Goal: Task Accomplishment & Management: Manage account settings

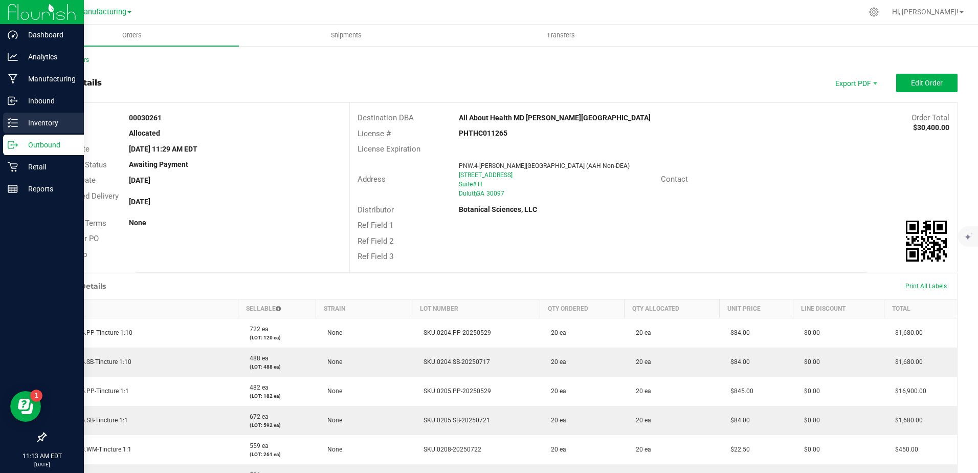
click at [25, 123] on p "Inventory" at bounding box center [48, 123] width 61 height 12
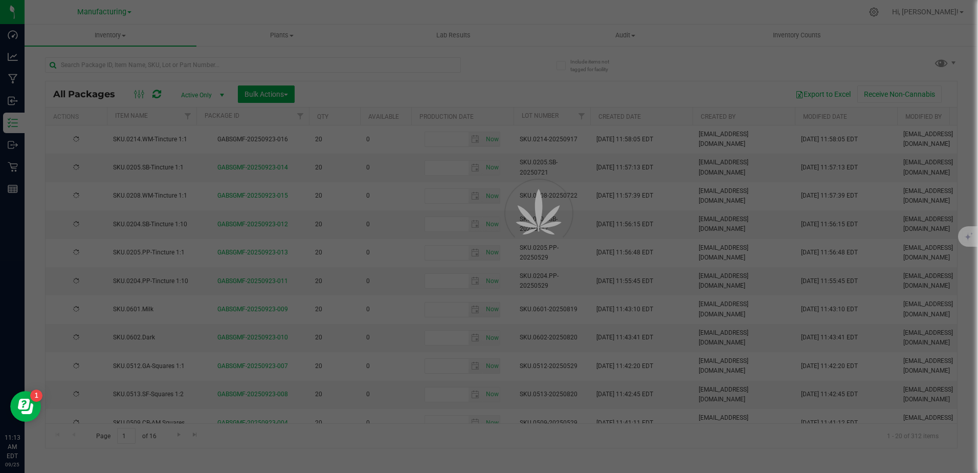
type input "[DATE]"
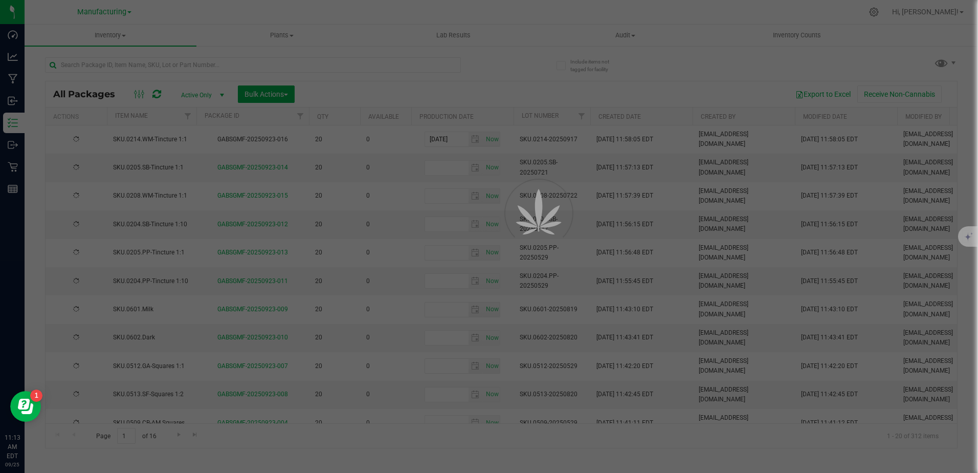
type input "[DATE]"
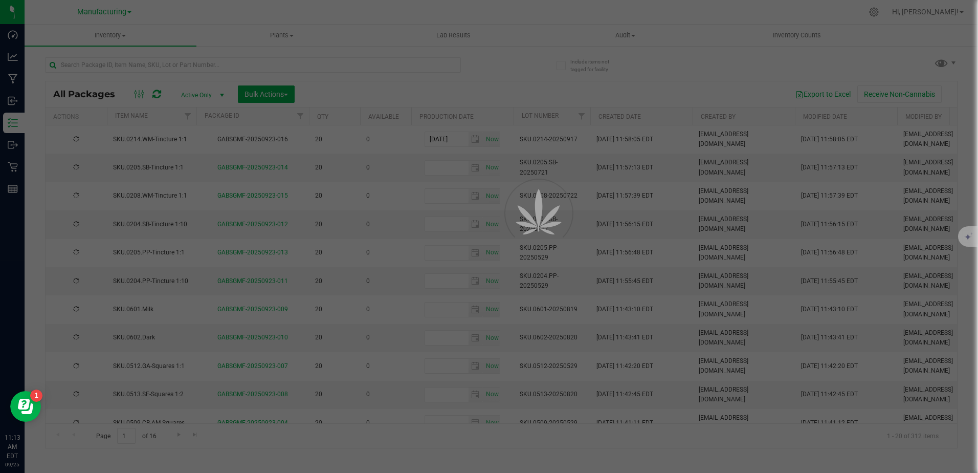
type input "[DATE]"
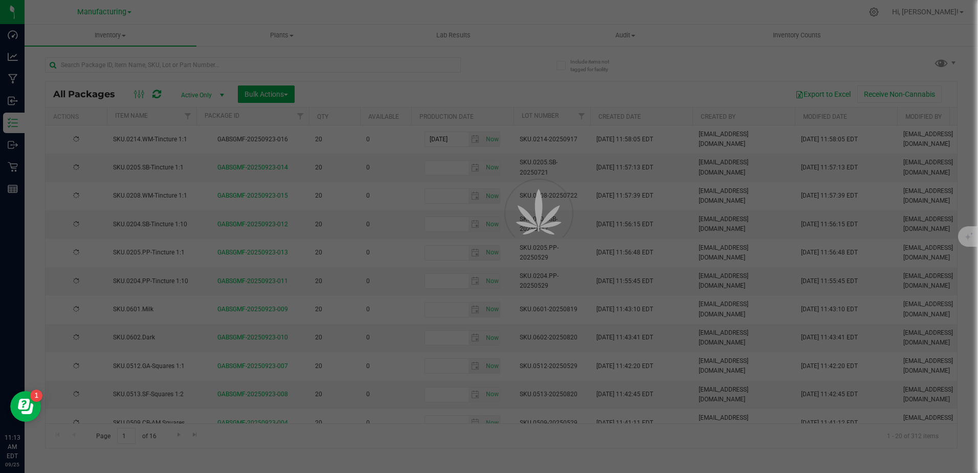
type input "[DATE]"
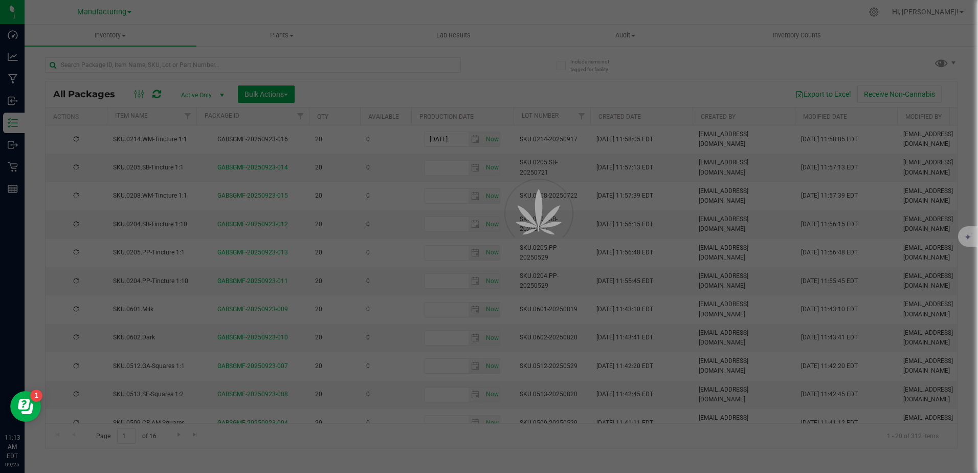
type input "[DATE]"
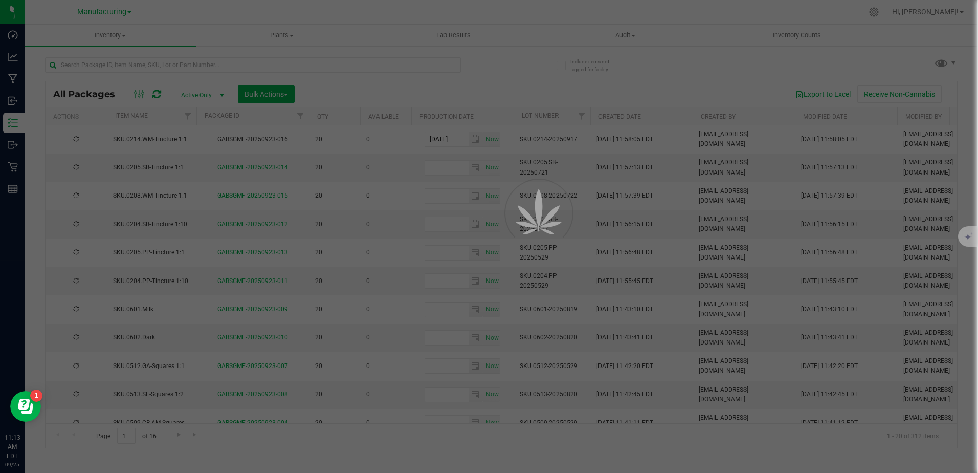
type input "[DATE]"
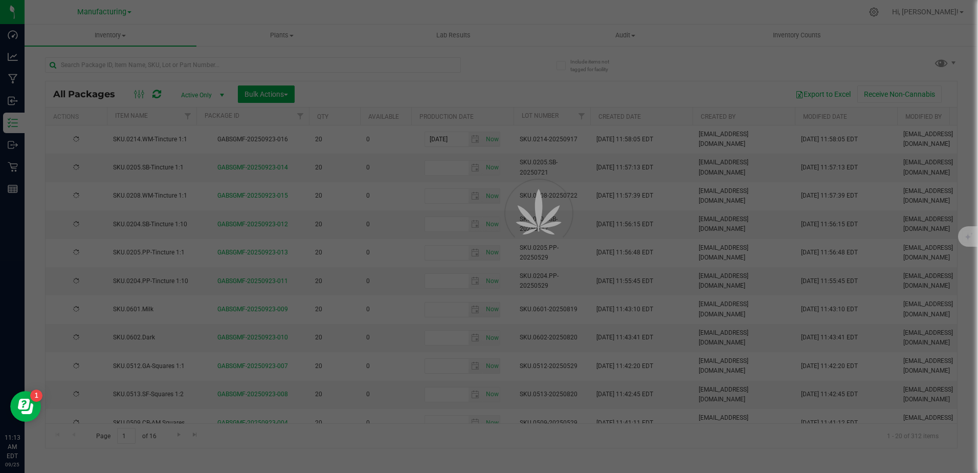
type input "[DATE]"
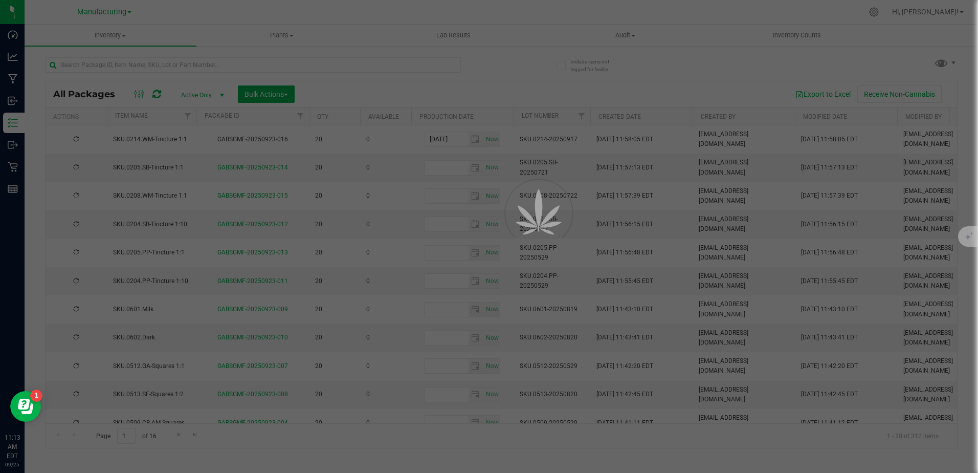
type input "[DATE]"
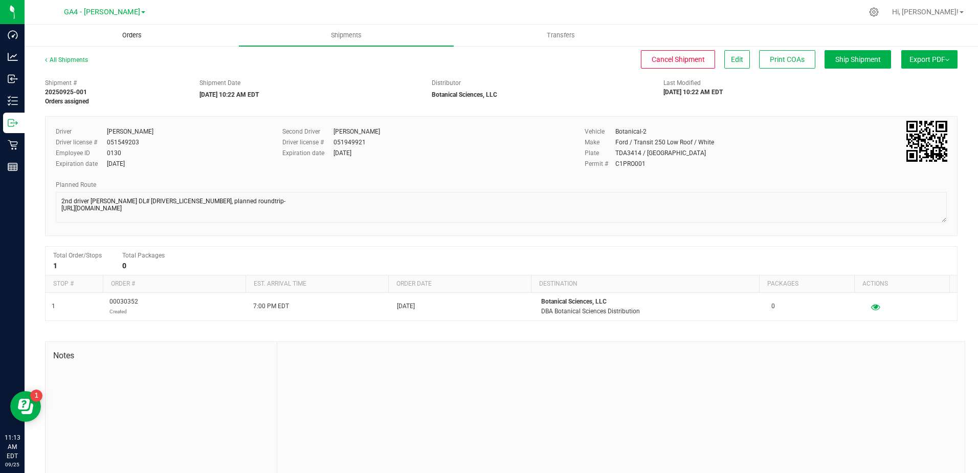
click at [139, 36] on span "Orders" at bounding box center [131, 35] width 47 height 9
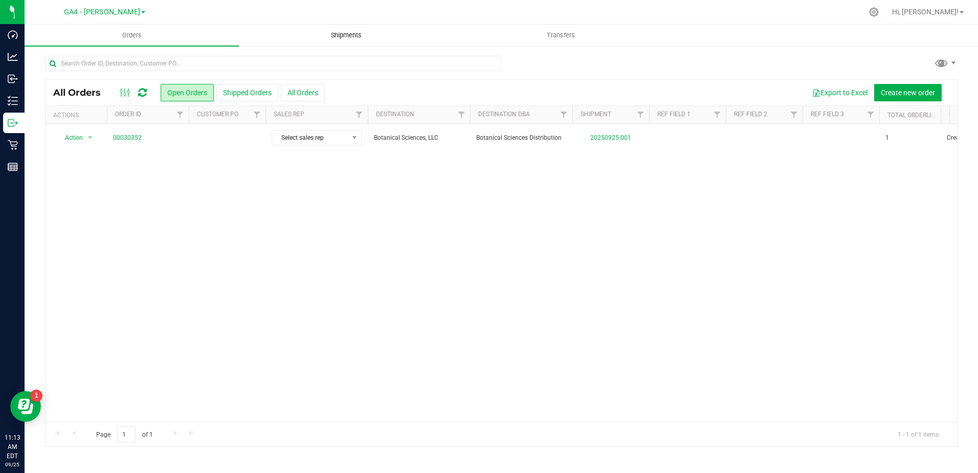
click at [350, 43] on uib-tab-heading "Shipments" at bounding box center [345, 35] width 213 height 20
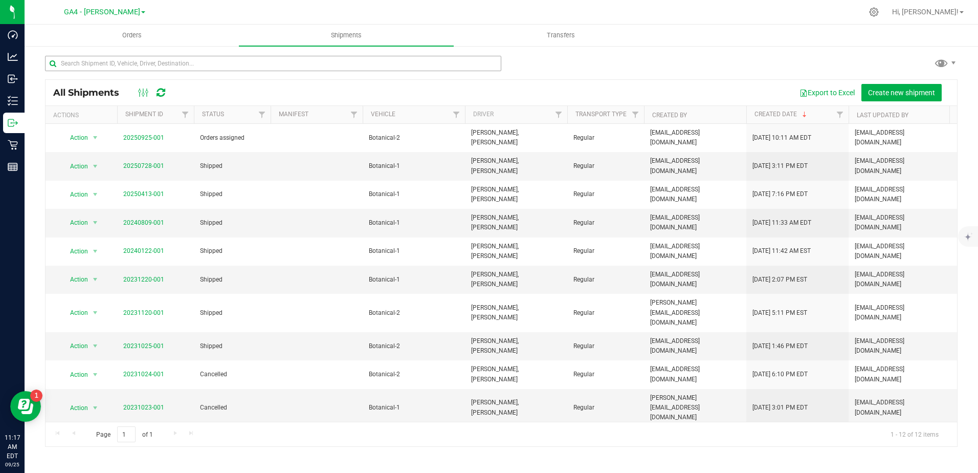
drag, startPoint x: 145, startPoint y: 49, endPoint x: 122, endPoint y: 56, distance: 24.1
click at [145, 50] on div "All Shipments Export to Excel Create new shipment Actions Shipment ID Status Ma…" at bounding box center [502, 251] width 954 height 412
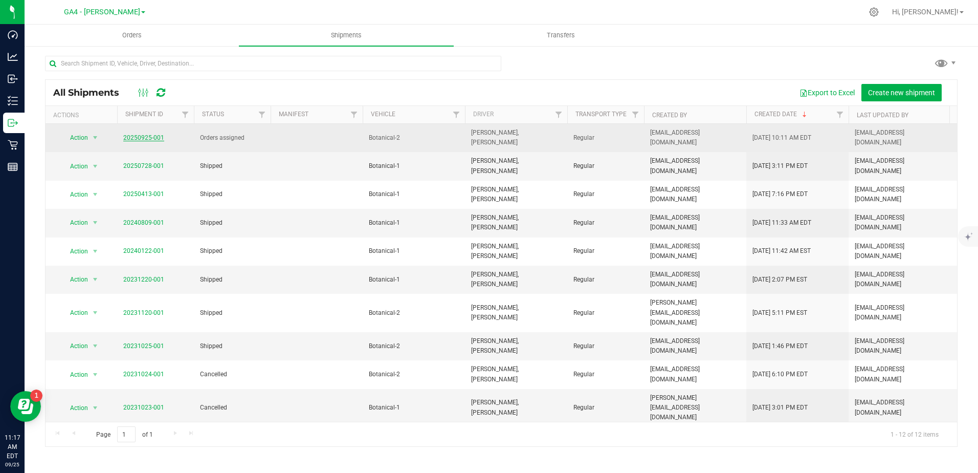
click at [149, 134] on link "20250925-001" at bounding box center [143, 137] width 41 height 7
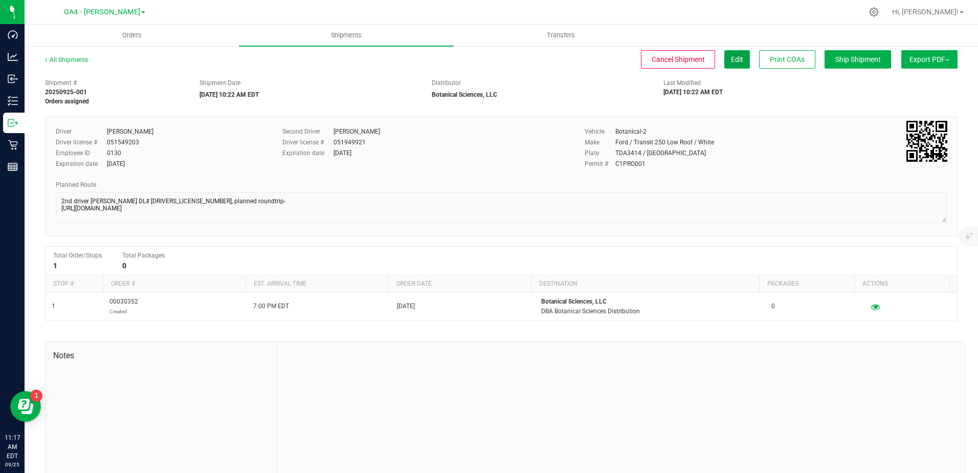
click at [731, 57] on span "Edit" at bounding box center [737, 59] width 12 height 8
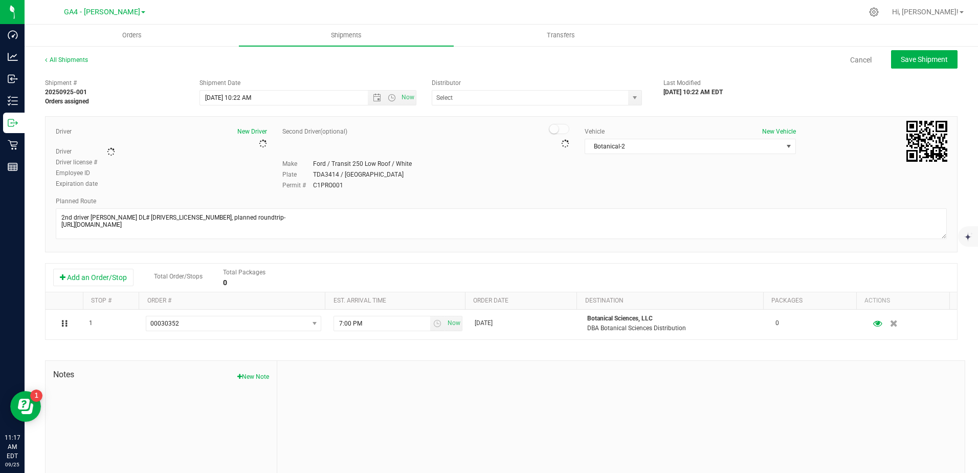
type input "Botanical Sciences, LLC"
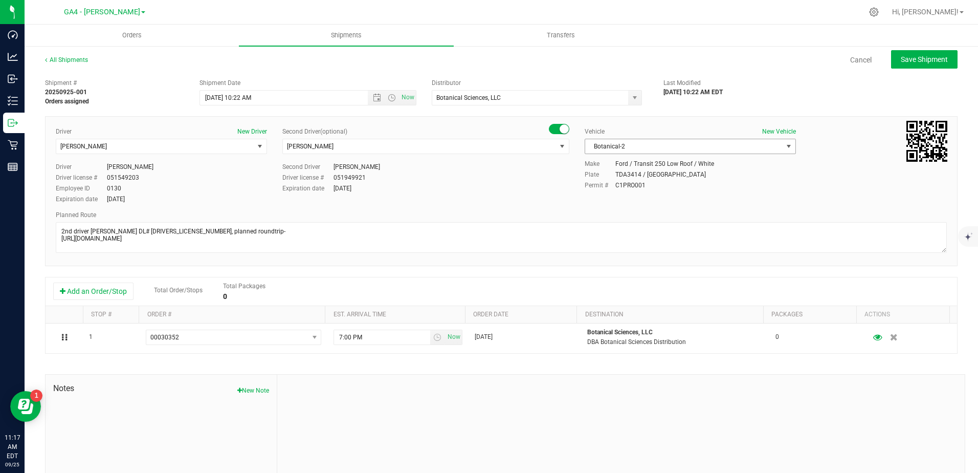
click at [655, 149] on span "Botanical-2" at bounding box center [683, 146] width 197 height 14
click at [496, 97] on input "Botanical Sciences, LLC" at bounding box center [527, 98] width 190 height 14
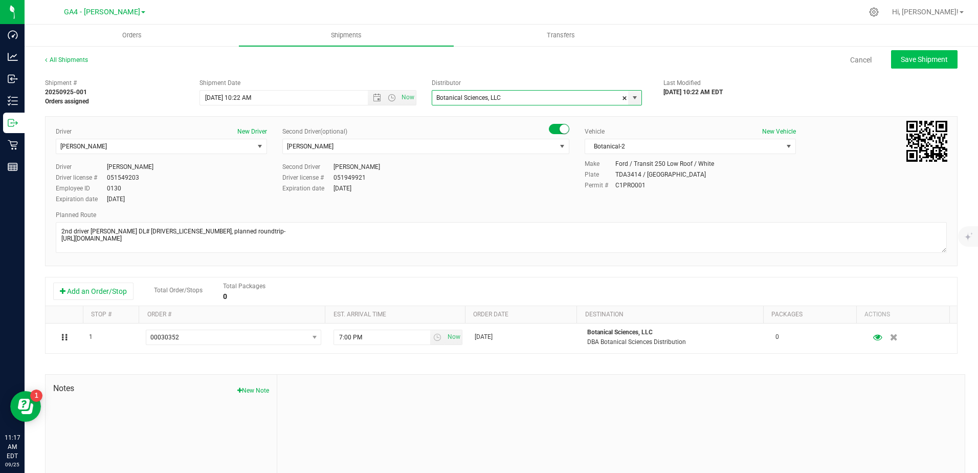
drag, startPoint x: 880, startPoint y: 53, endPoint x: 916, endPoint y: 52, distance: 35.8
click at [883, 50] on div "Save Shipment" at bounding box center [920, 59] width 74 height 18
click at [920, 51] on button "Save Shipment" at bounding box center [924, 59] width 67 height 18
type input "9/25/2025 2:22 PM"
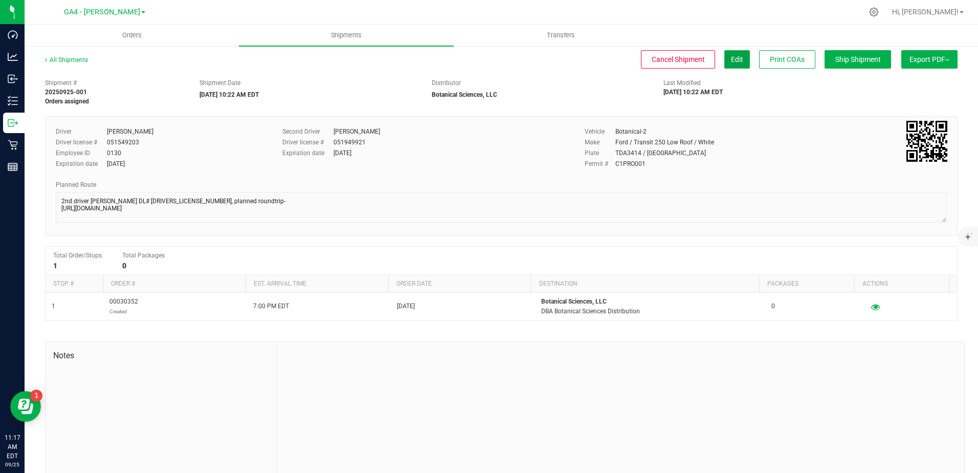
click at [737, 61] on button "Edit" at bounding box center [737, 59] width 26 height 18
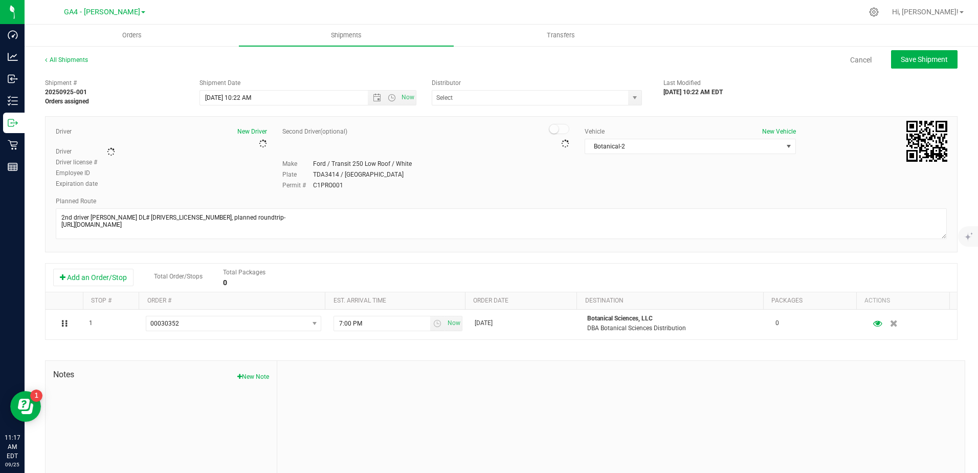
type input "Botanical Sciences, LLC"
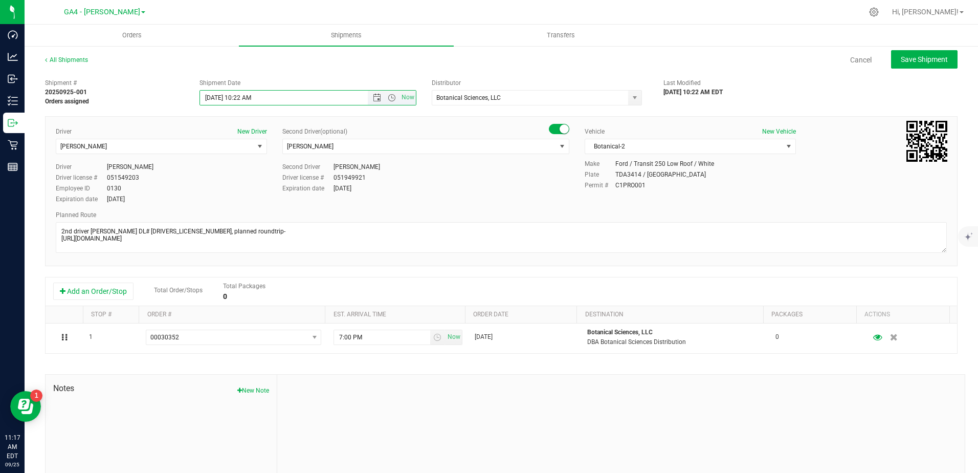
drag, startPoint x: 271, startPoint y: 98, endPoint x: 232, endPoint y: 99, distance: 38.4
click at [232, 99] on input "9/25/2025 10:22 AM" at bounding box center [292, 98] width 185 height 14
type input "9/25/2025 12:30 PM"
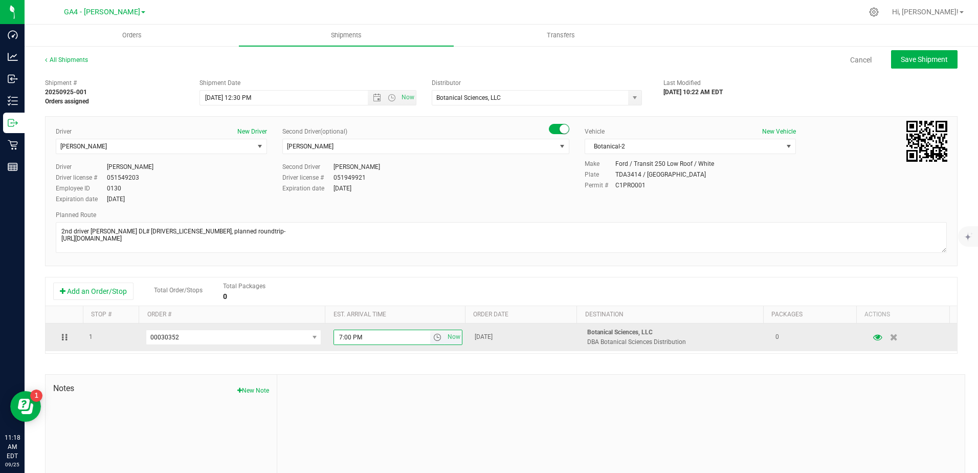
click at [368, 337] on input "7:00 PM" at bounding box center [382, 337] width 96 height 14
type input "2:00 PM"
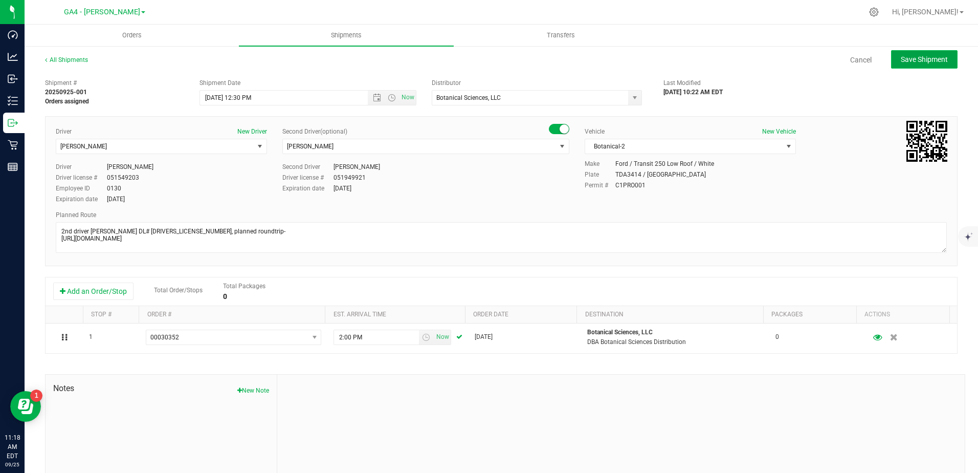
click at [916, 58] on span "Save Shipment" at bounding box center [924, 59] width 47 height 8
type input "9/25/2025 4:30 PM"
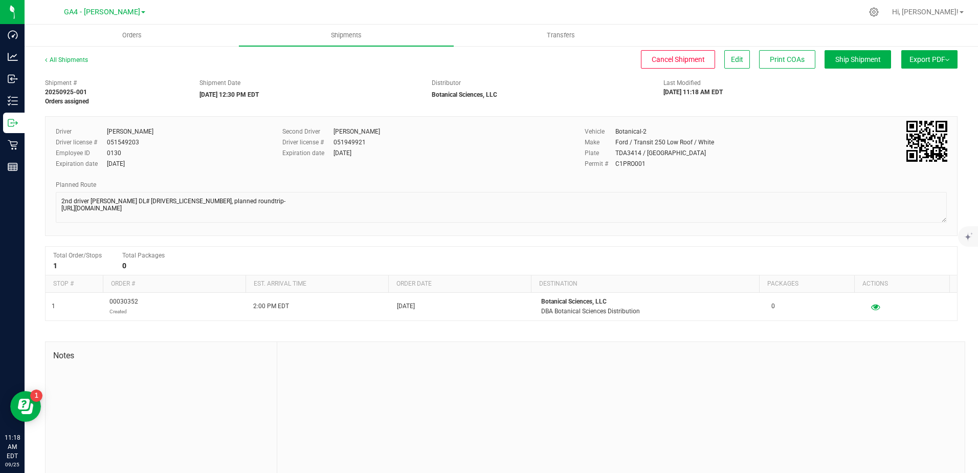
click at [653, 412] on div at bounding box center [621, 410] width 688 height 137
click at [909, 67] on button "Export PDF" at bounding box center [929, 59] width 56 height 18
click at [897, 96] on span "Manifest by Lot" at bounding box center [903, 97] width 42 height 7
click at [132, 32] on span "Orders" at bounding box center [131, 35] width 47 height 9
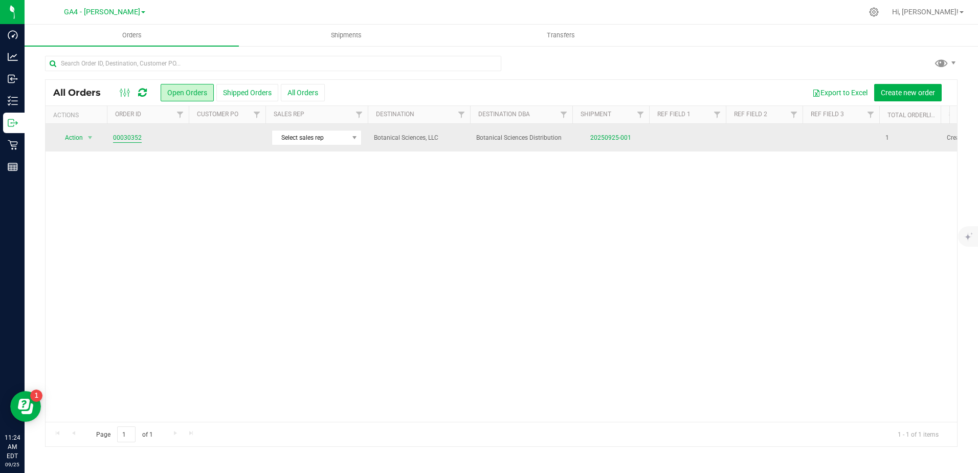
click at [125, 139] on link "00030352" at bounding box center [127, 138] width 29 height 10
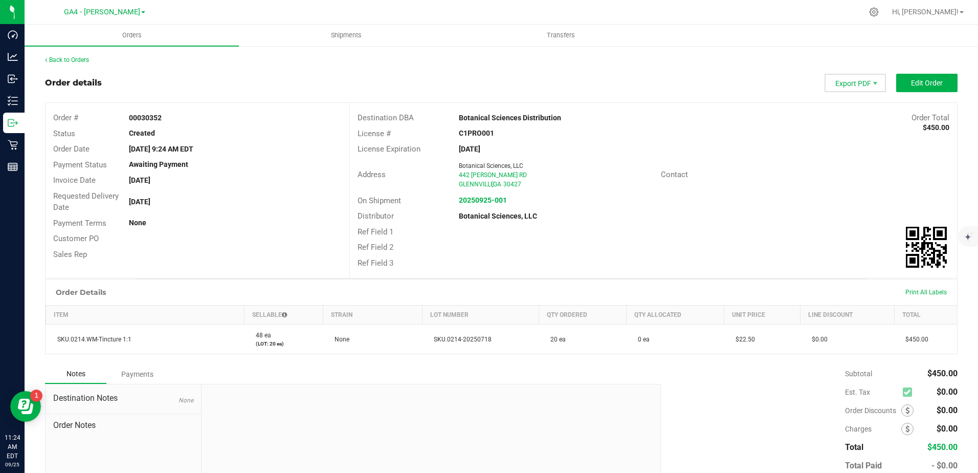
click at [852, 88] on span "Export PDF" at bounding box center [855, 83] width 61 height 18
click at [841, 116] on span "Invoice PDF" at bounding box center [848, 114] width 63 height 15
click at [853, 81] on span "Export PDF" at bounding box center [855, 83] width 61 height 18
click at [844, 97] on span "Packing List PDF" at bounding box center [848, 100] width 63 height 15
click at [936, 83] on button "Edit Order" at bounding box center [926, 83] width 61 height 18
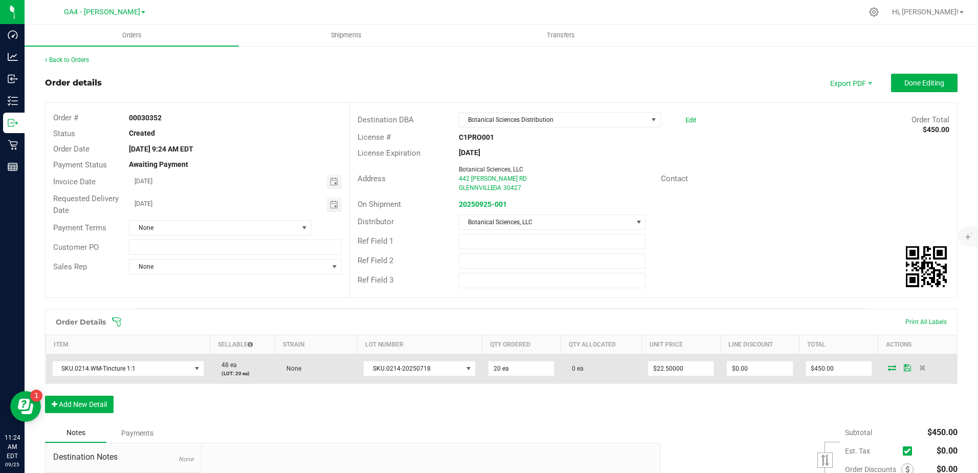
click at [888, 370] on icon at bounding box center [892, 367] width 8 height 6
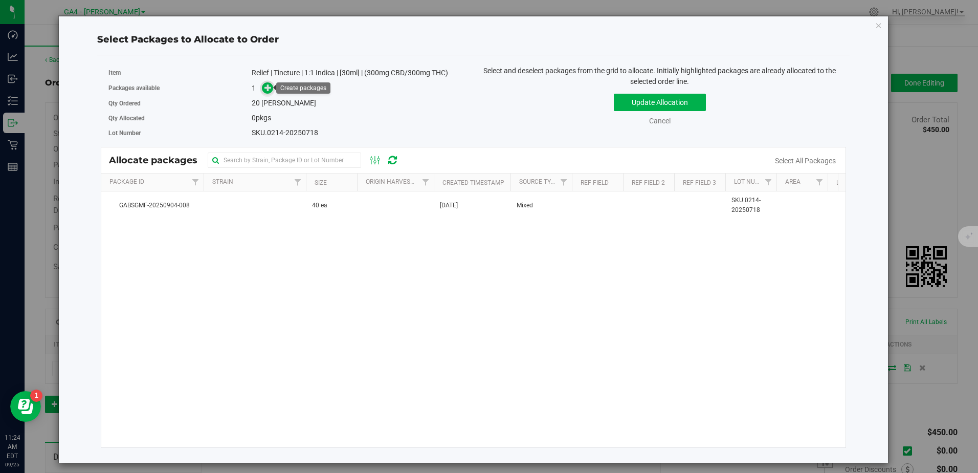
click at [273, 86] on span at bounding box center [268, 88] width 12 height 12
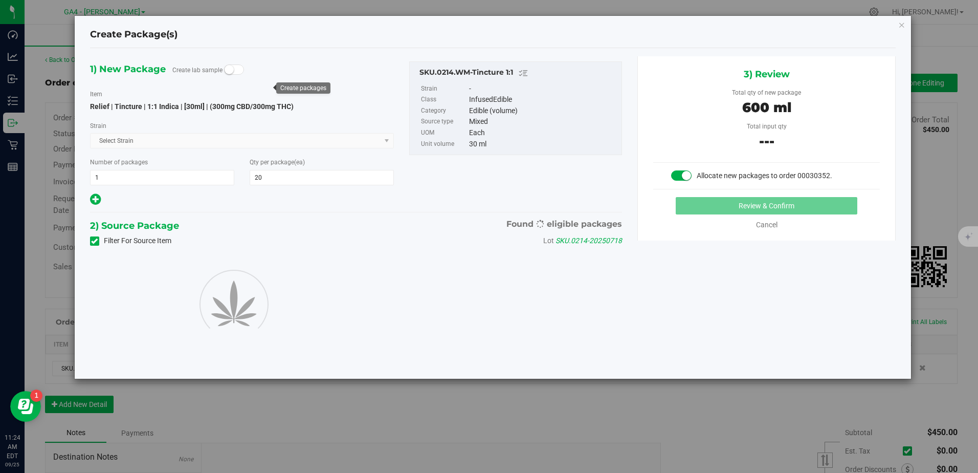
type input "20"
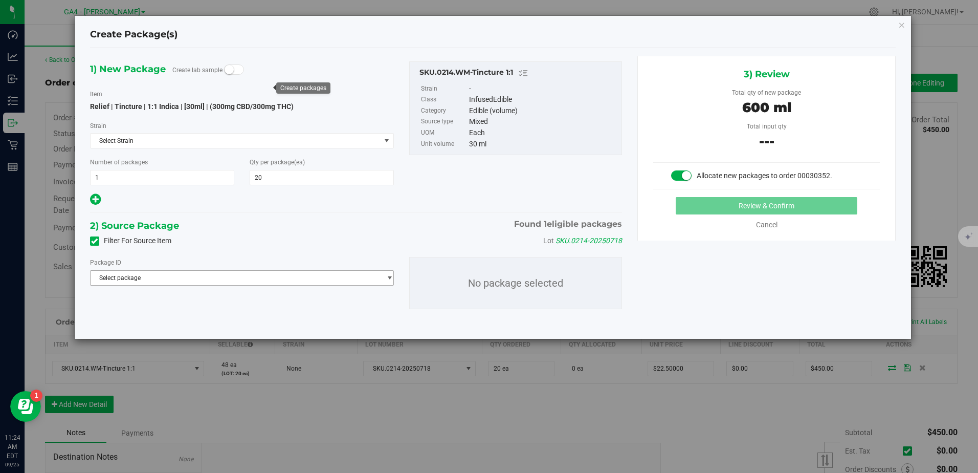
click at [244, 274] on span "Select package" at bounding box center [236, 278] width 291 height 14
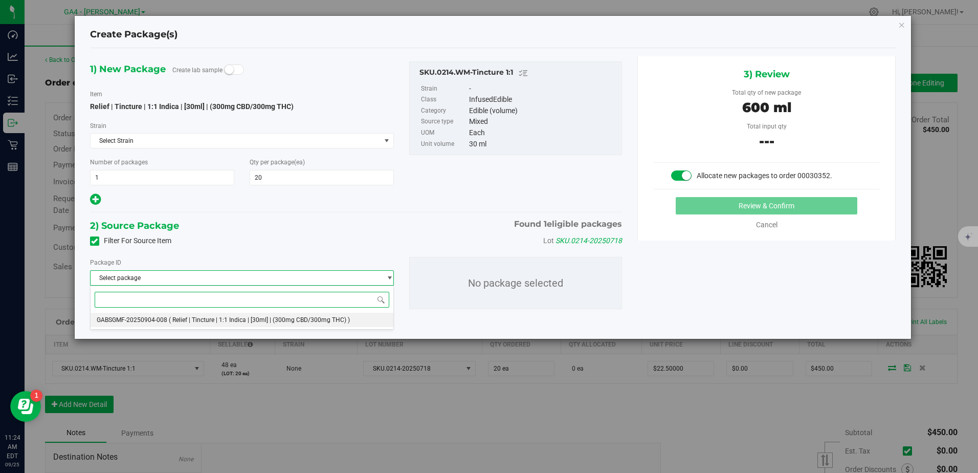
click at [207, 316] on span "( Relief | Tincture | 1:1 Indica | [30ml] | (300mg CBD/300mg THC) )" at bounding box center [259, 319] width 181 height 7
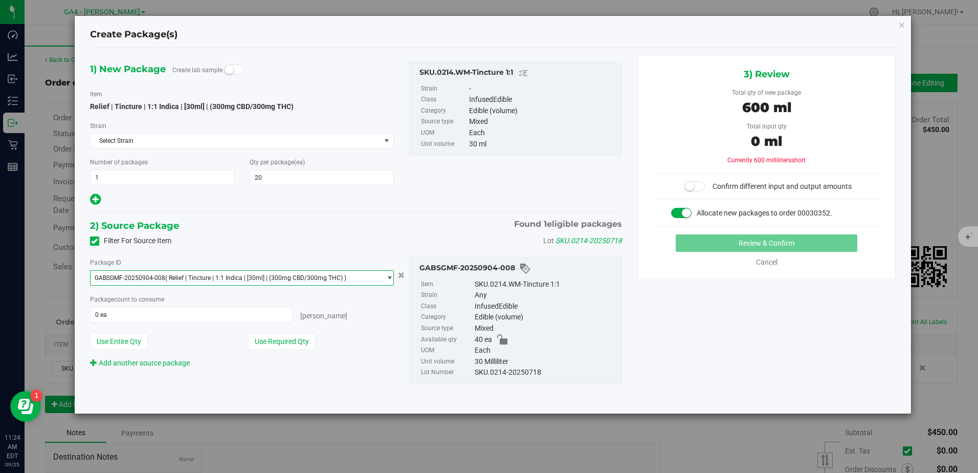
click at [274, 350] on div "Package ID GABSGMF-20250904-008 ( Relief | Tincture | 1:1 Indica | [30ml] | (30…" at bounding box center [242, 313] width 320 height 112
click at [276, 344] on button "Use Required Qty" at bounding box center [282, 341] width 68 height 17
type input "20 ea"
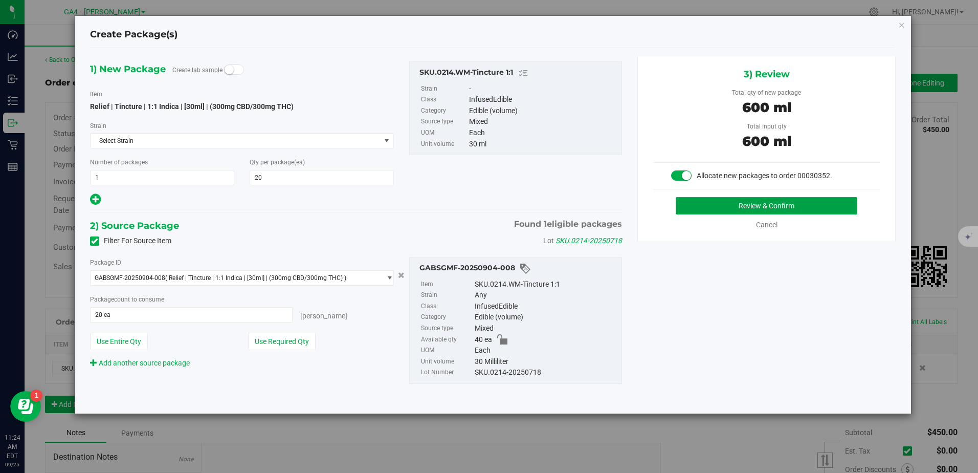
click at [710, 200] on button "Review & Confirm" at bounding box center [767, 205] width 182 height 17
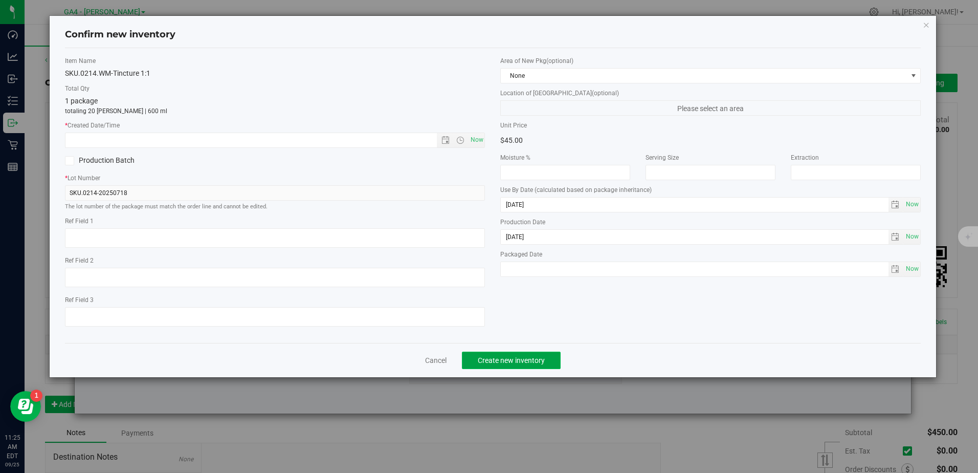
click at [528, 358] on span "Create new inventory" at bounding box center [511, 360] width 67 height 8
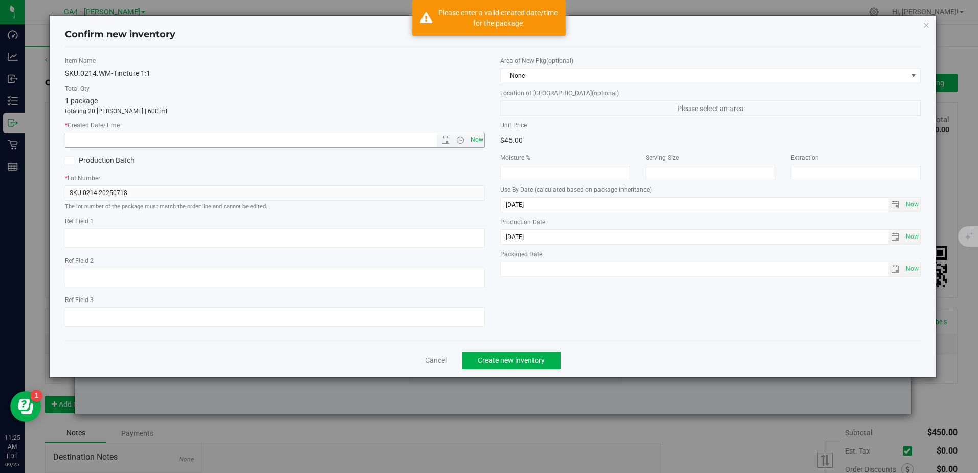
click at [473, 137] on span "Now" at bounding box center [476, 139] width 17 height 15
type input "9/25/2025 11:25 AM"
click at [486, 352] on button "Create new inventory" at bounding box center [511, 359] width 99 height 17
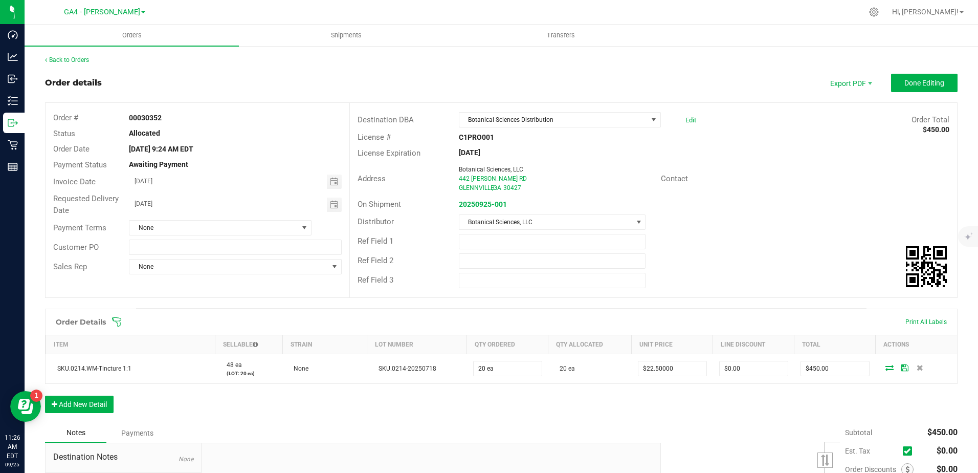
click at [805, 402] on div "Order Details Print All Labels Item Sellable Strain Lot Number Qty Ordered Qty …" at bounding box center [501, 365] width 913 height 115
click at [904, 85] on span "Done Editing" at bounding box center [924, 83] width 40 height 8
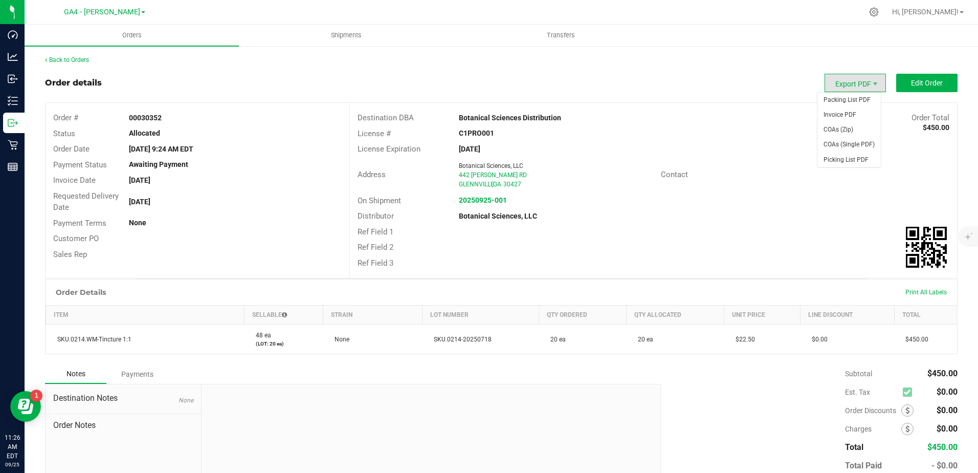
click at [858, 81] on span "Export PDF" at bounding box center [855, 83] width 61 height 18
click at [845, 114] on span "Invoice PDF" at bounding box center [848, 114] width 63 height 15
click at [847, 79] on span "Export PDF" at bounding box center [855, 83] width 61 height 18
click at [842, 98] on span "Packing List PDF" at bounding box center [848, 100] width 63 height 15
